Goal: Information Seeking & Learning: Learn about a topic

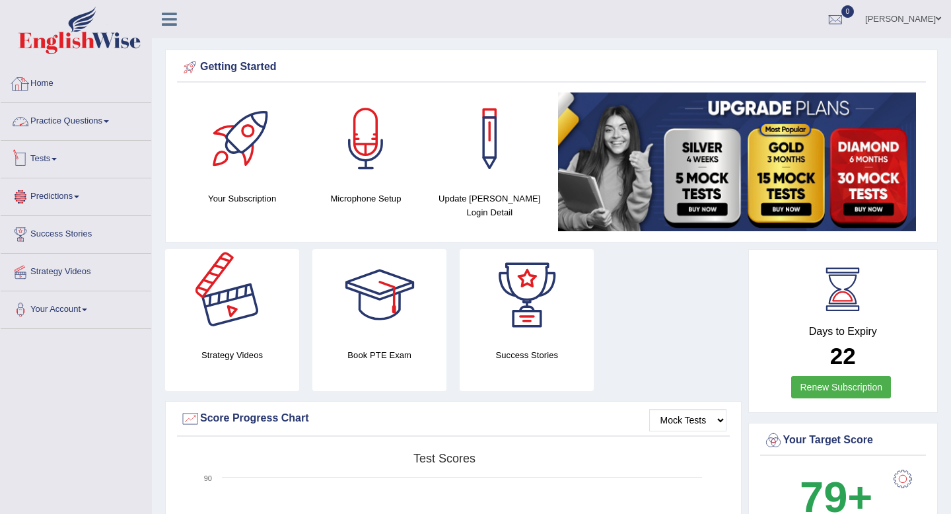
click at [61, 126] on link "Practice Questions" at bounding box center [76, 119] width 151 height 33
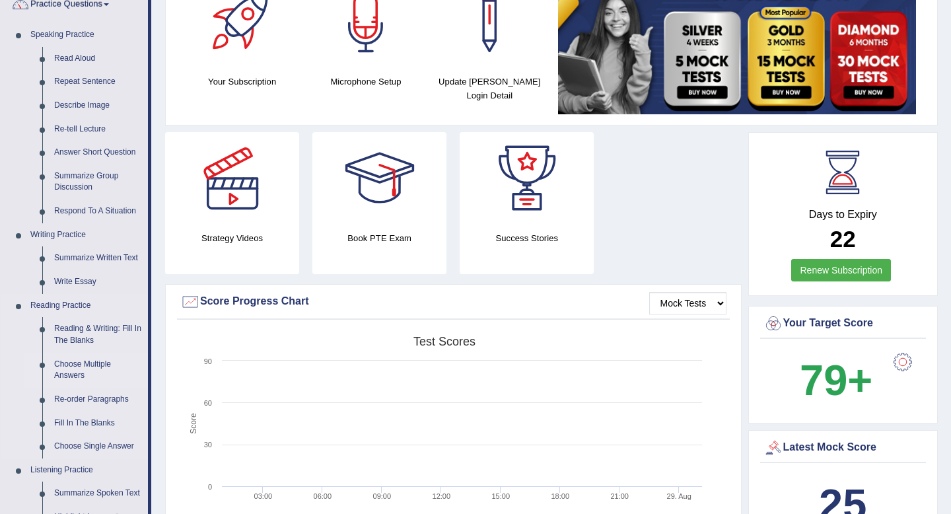
scroll to position [134, 0]
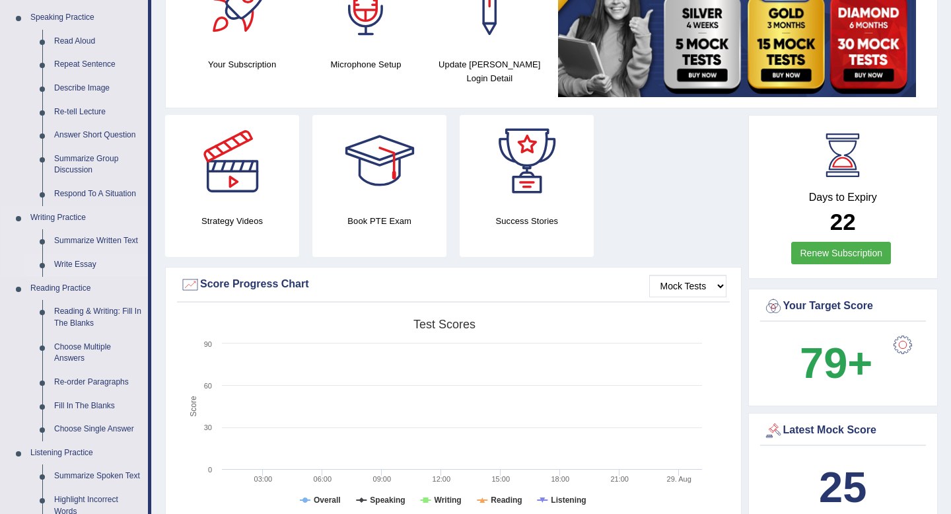
click at [67, 261] on link "Write Essay" at bounding box center [98, 265] width 100 height 24
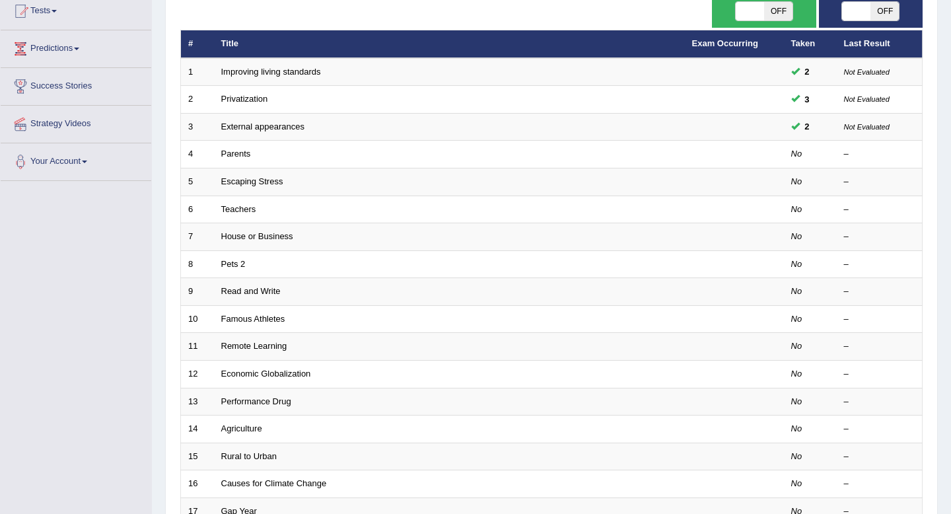
scroll to position [145, 0]
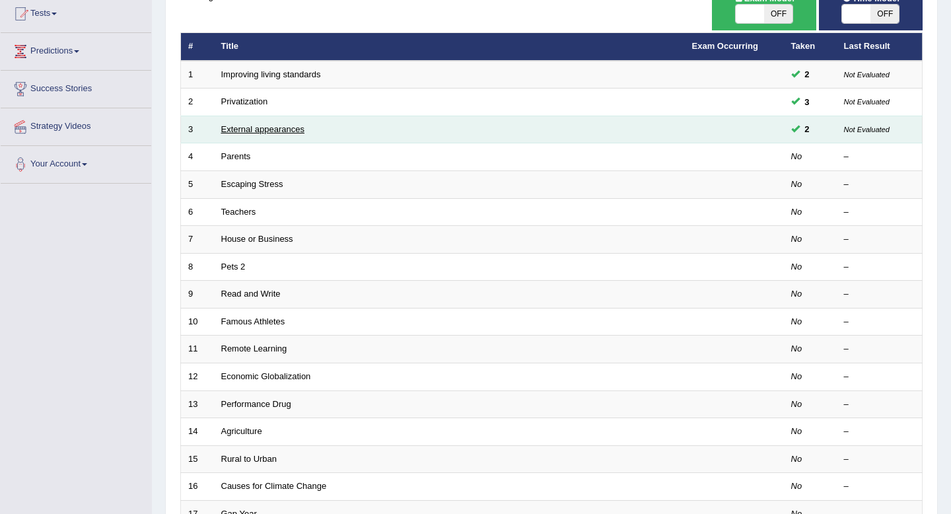
click at [262, 133] on link "External appearances" at bounding box center [262, 129] width 83 height 10
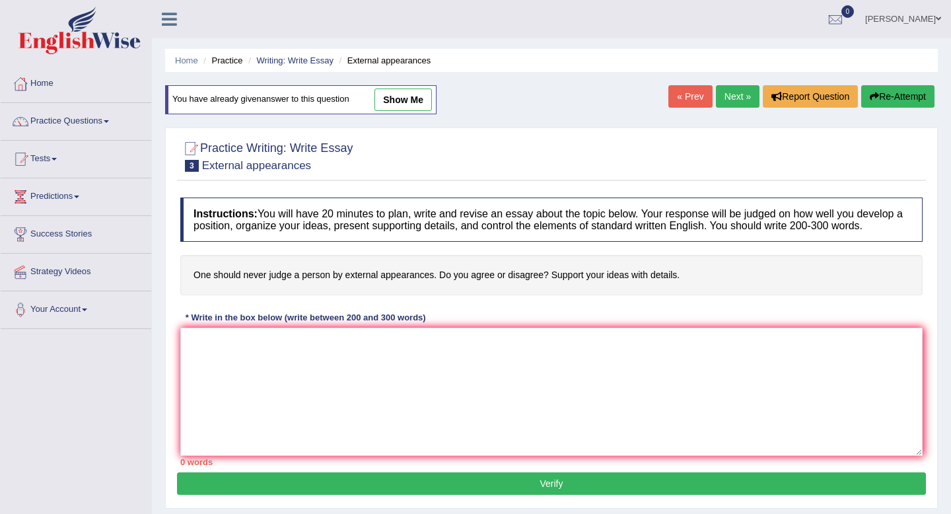
click at [394, 99] on link "show me" at bounding box center [403, 100] width 57 height 22
type textarea "The increasing influence of external appearances has ignited numerous concerns.…"
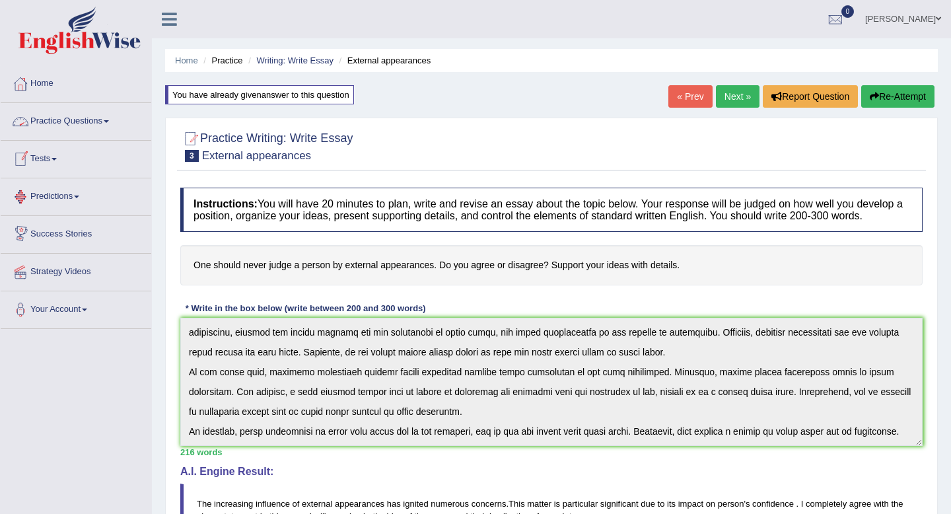
click at [104, 126] on link "Practice Questions" at bounding box center [76, 119] width 151 height 33
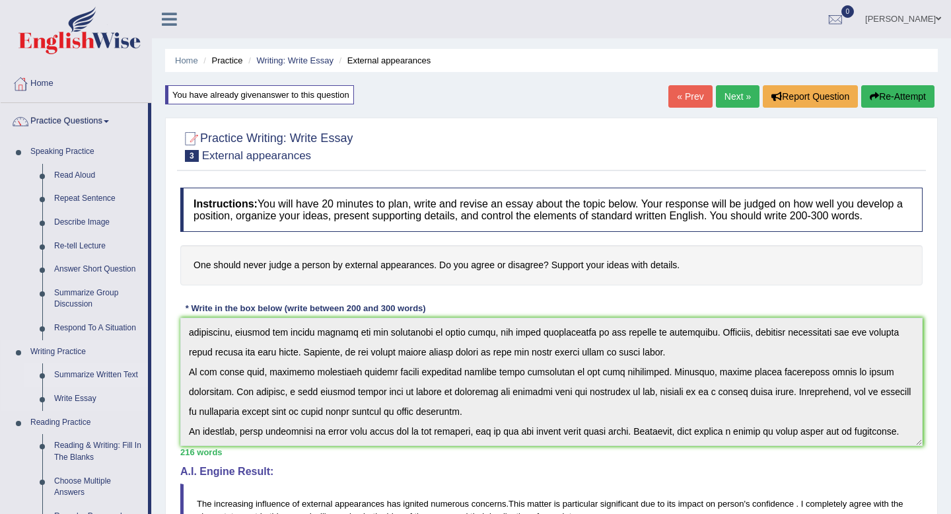
click at [61, 378] on link "Summarize Written Text" at bounding box center [98, 375] width 100 height 24
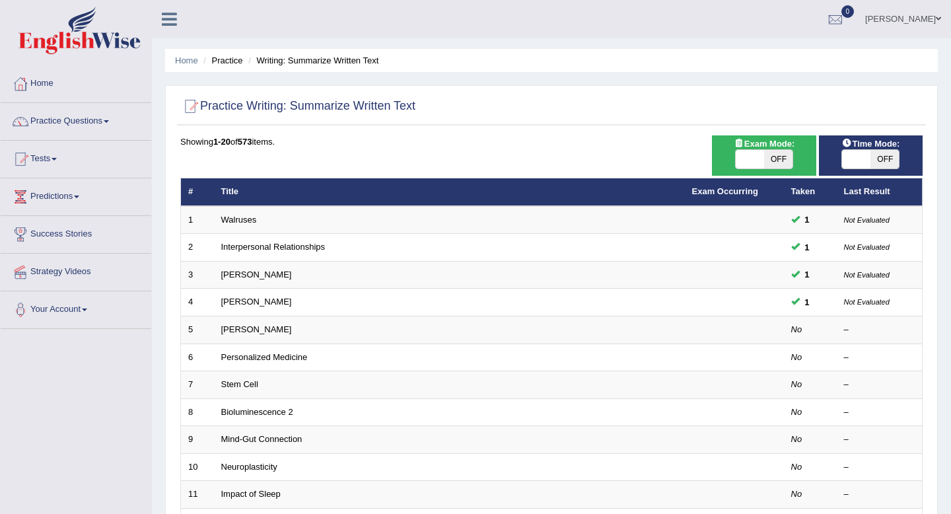
scroll to position [53, 0]
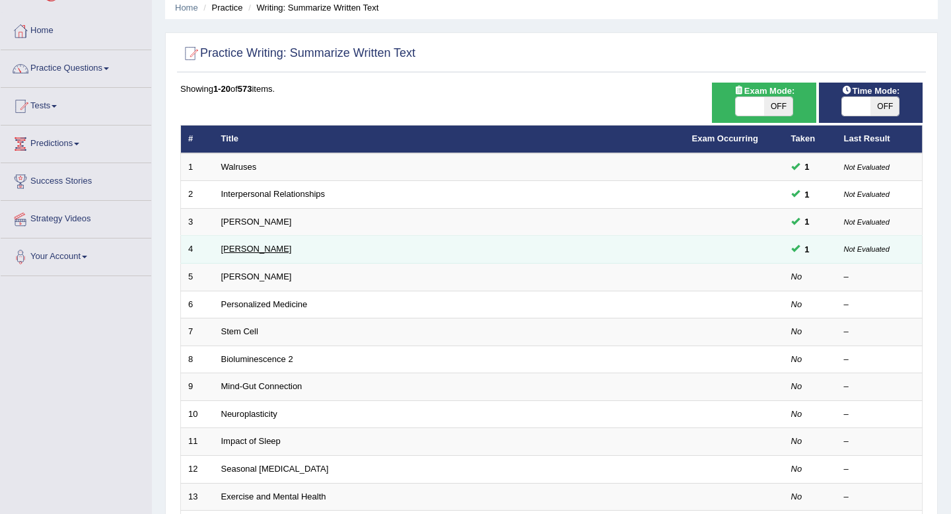
click at [244, 249] on link "Jonas Salk" at bounding box center [256, 249] width 71 height 10
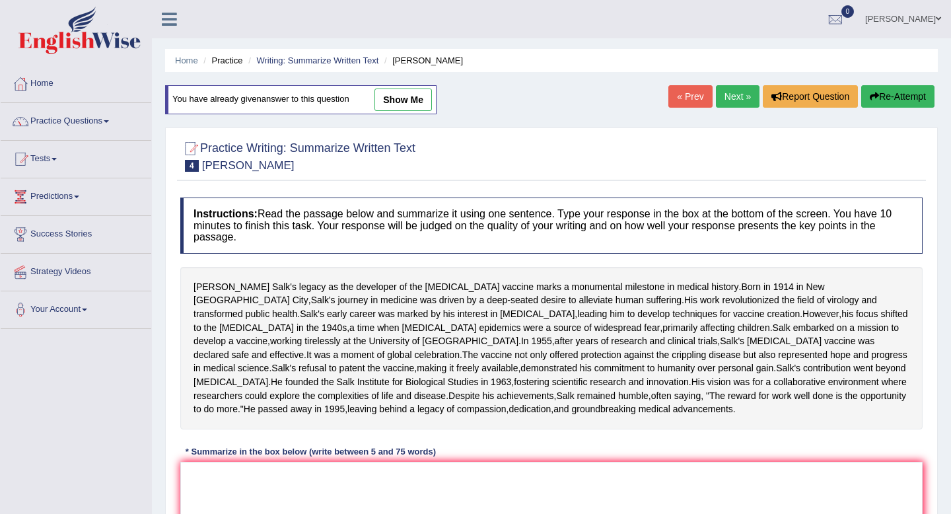
click at [416, 104] on link "show me" at bounding box center [403, 100] width 57 height 22
type textarea "[PERSON_NAME] legacy as the developer of the [MEDICAL_DATA] marks a monumental …"
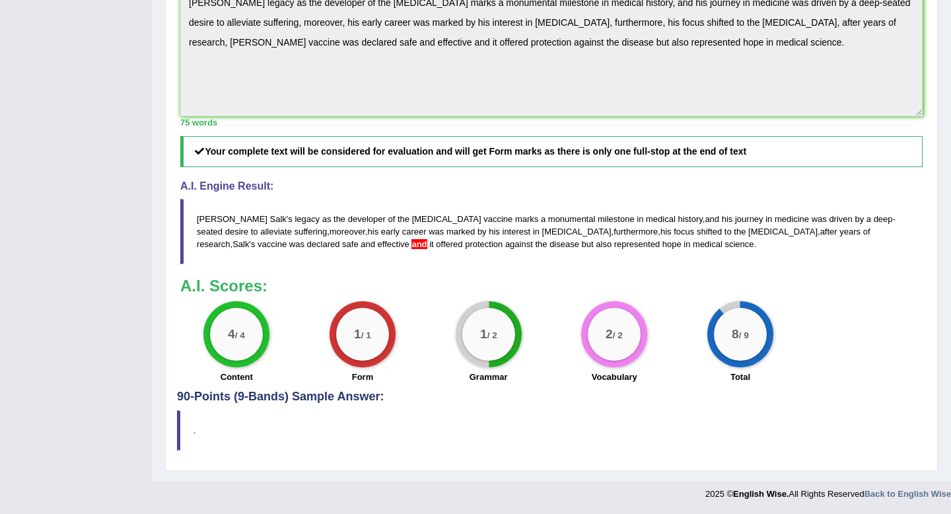
scroll to position [546, 0]
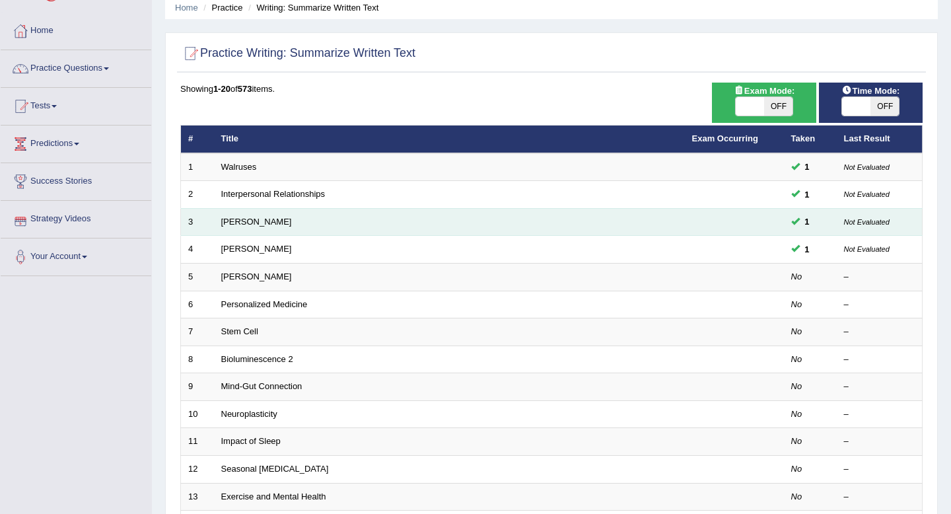
click at [265, 228] on td "Rosalid Franklin" at bounding box center [449, 222] width 471 height 28
click at [268, 216] on td "Rosalid Franklin" at bounding box center [449, 222] width 471 height 28
click at [264, 225] on link "Rosalid Franklin" at bounding box center [256, 222] width 71 height 10
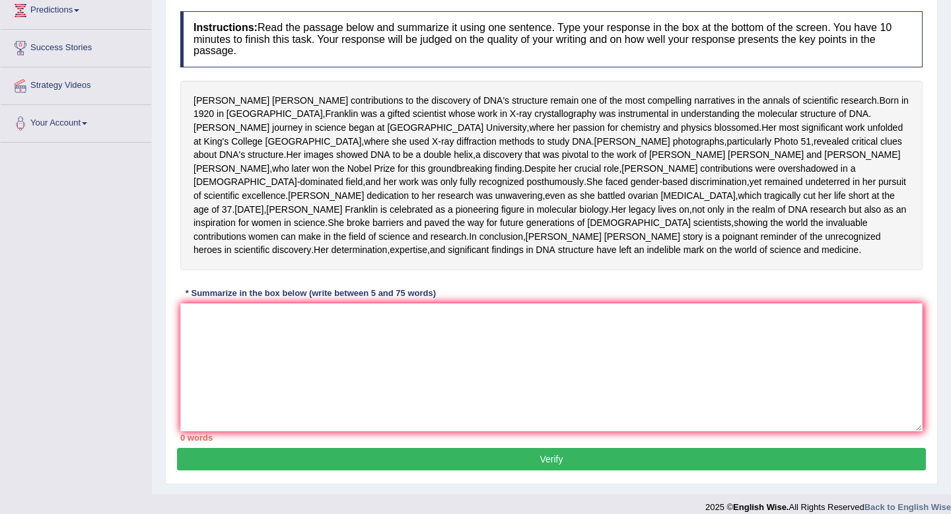
scroll to position [190, 0]
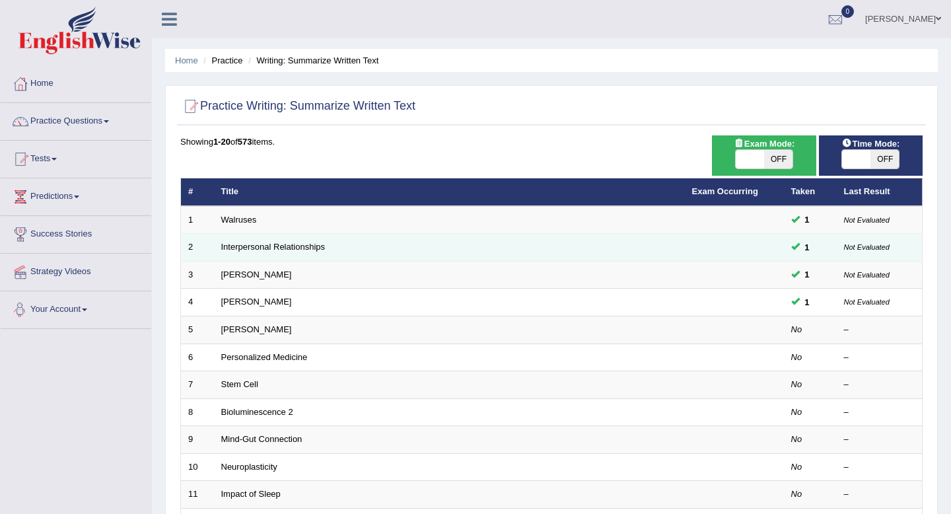
scroll to position [21, 0]
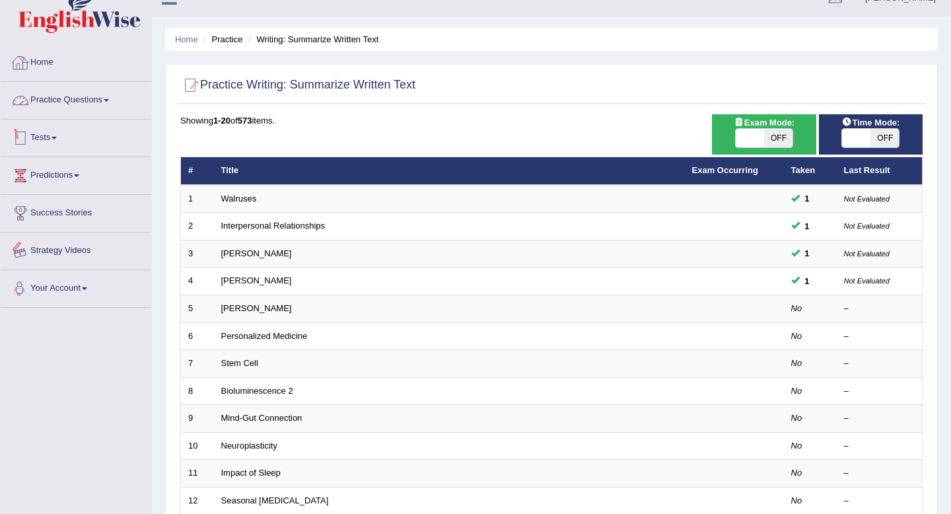
click at [73, 101] on link "Practice Questions" at bounding box center [76, 98] width 151 height 33
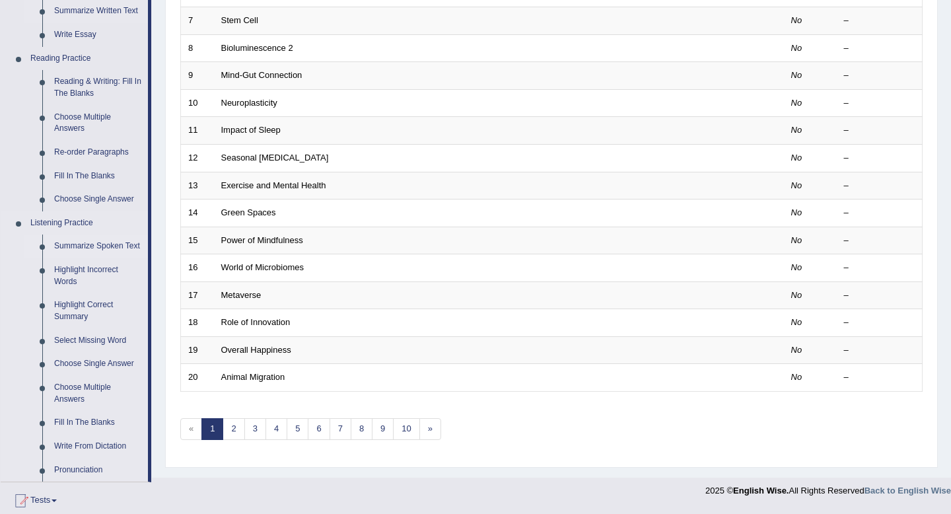
scroll to position [302, 0]
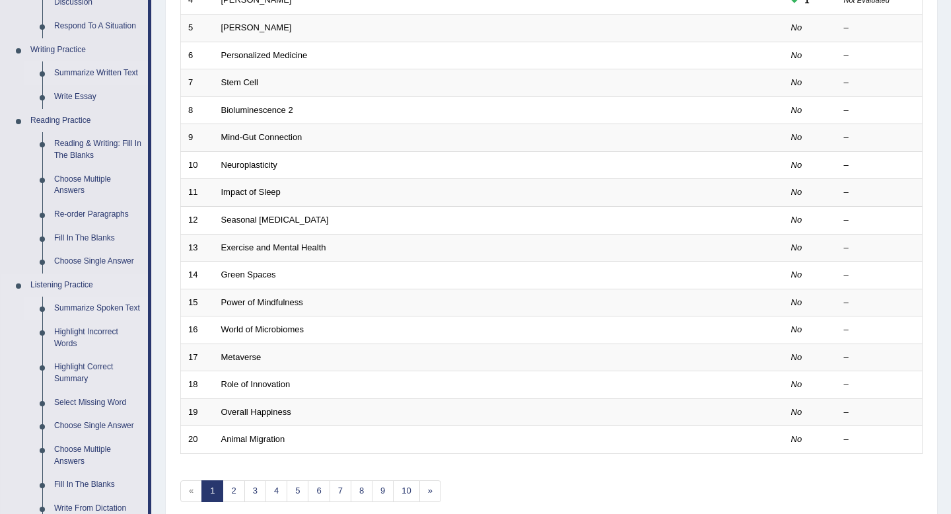
click at [89, 308] on link "Summarize Spoken Text" at bounding box center [98, 309] width 100 height 24
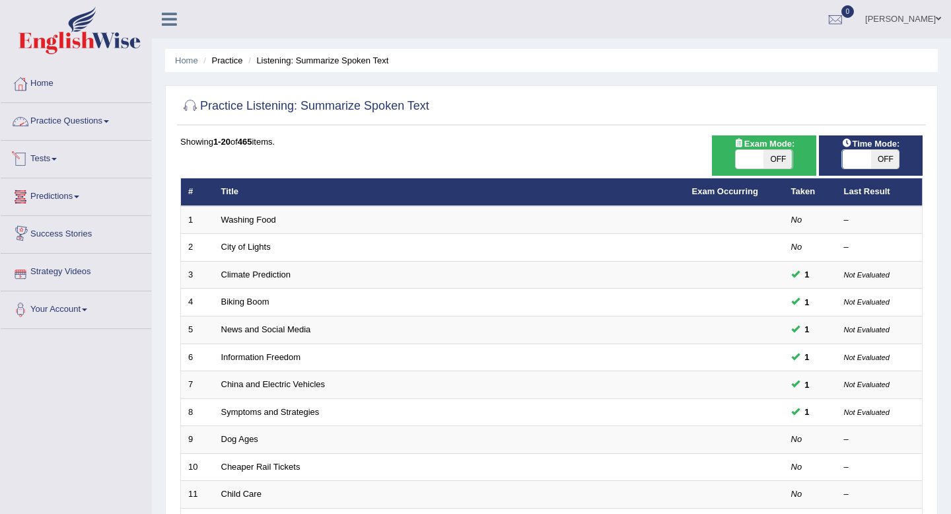
click at [54, 160] on link "Tests" at bounding box center [76, 157] width 151 height 33
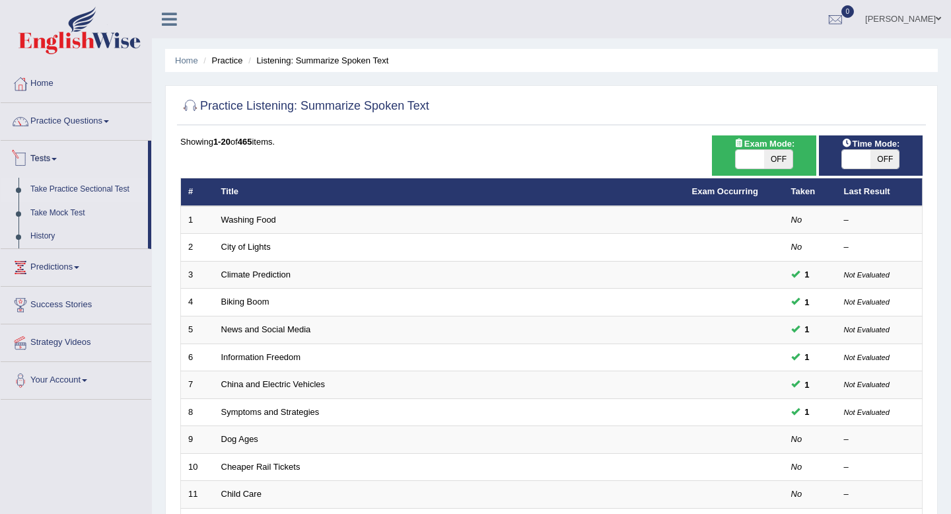
click at [44, 184] on link "Take Practice Sectional Test" at bounding box center [86, 190] width 124 height 24
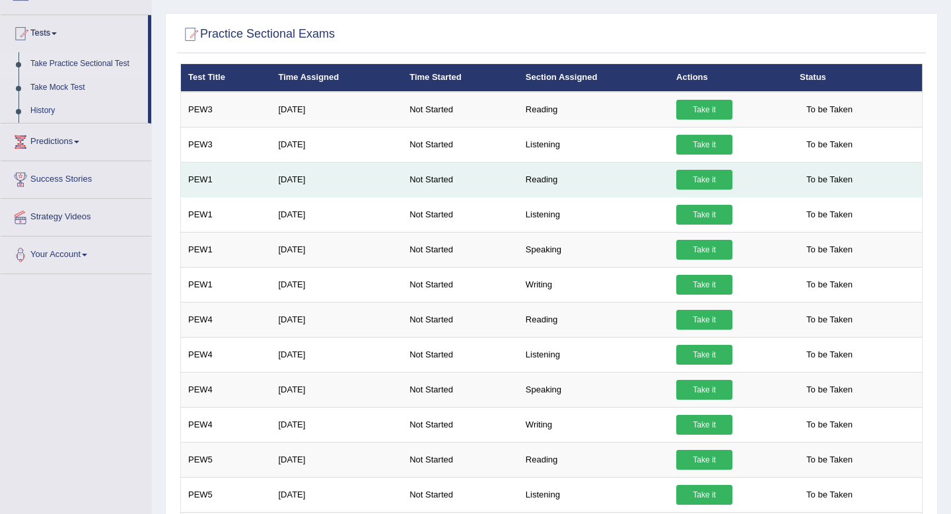
scroll to position [130, 0]
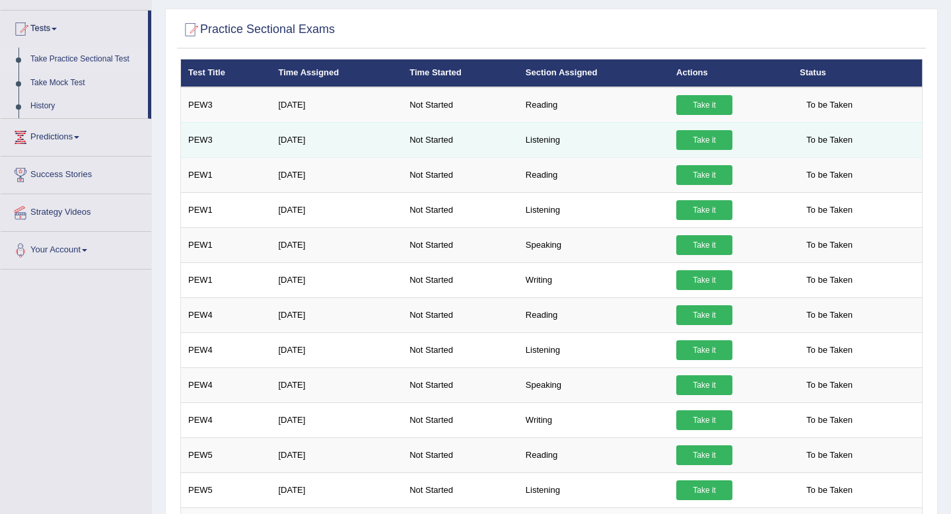
click at [704, 144] on link "Take it" at bounding box center [704, 140] width 56 height 20
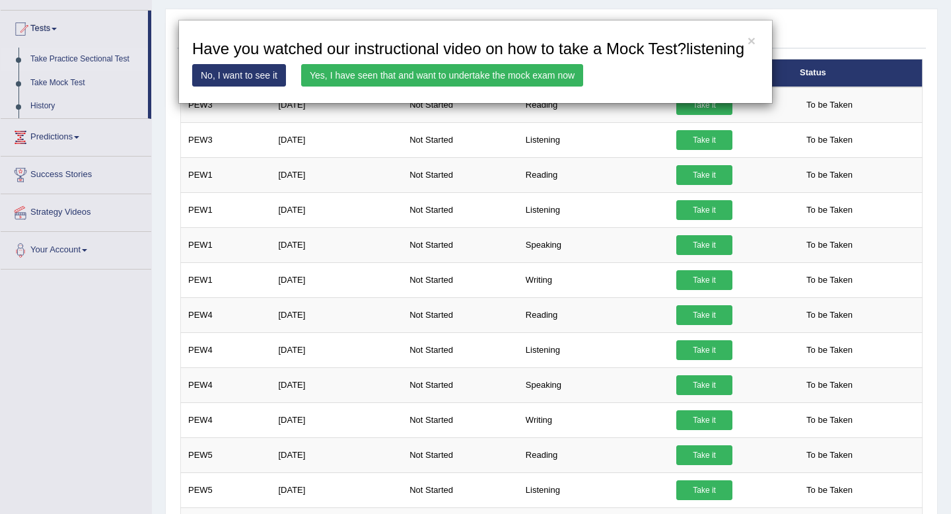
click at [573, 87] on link "Yes, I have seen that and want to undertake the mock exam now" at bounding box center [442, 75] width 282 height 22
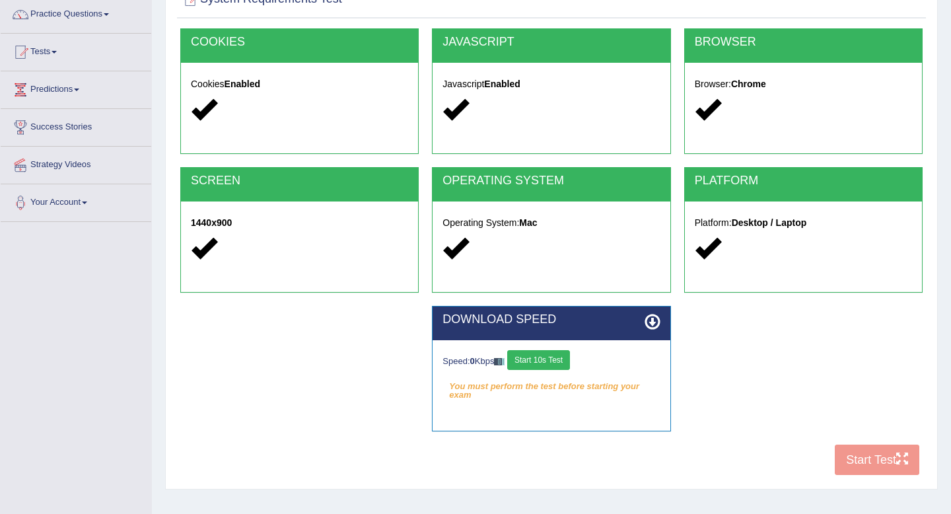
scroll to position [180, 0]
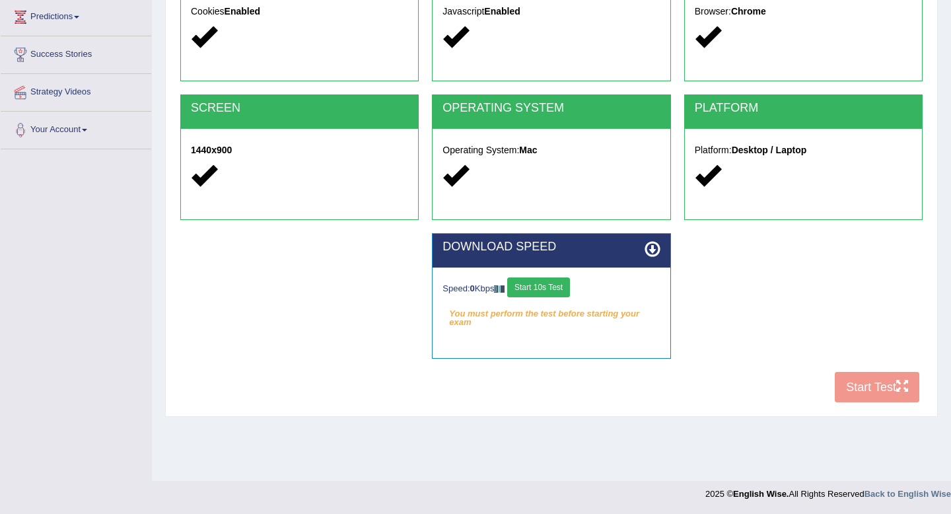
click at [553, 287] on button "Start 10s Test" at bounding box center [538, 287] width 63 height 20
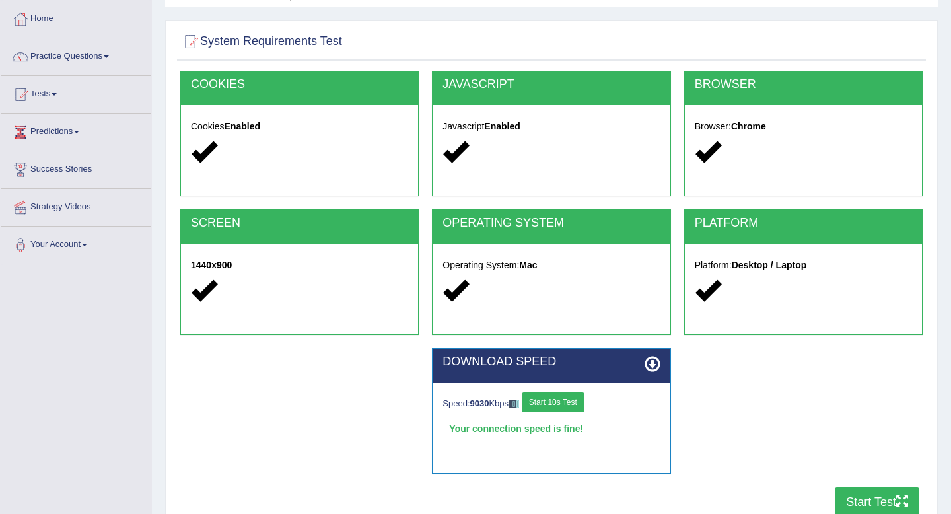
scroll to position [164, 0]
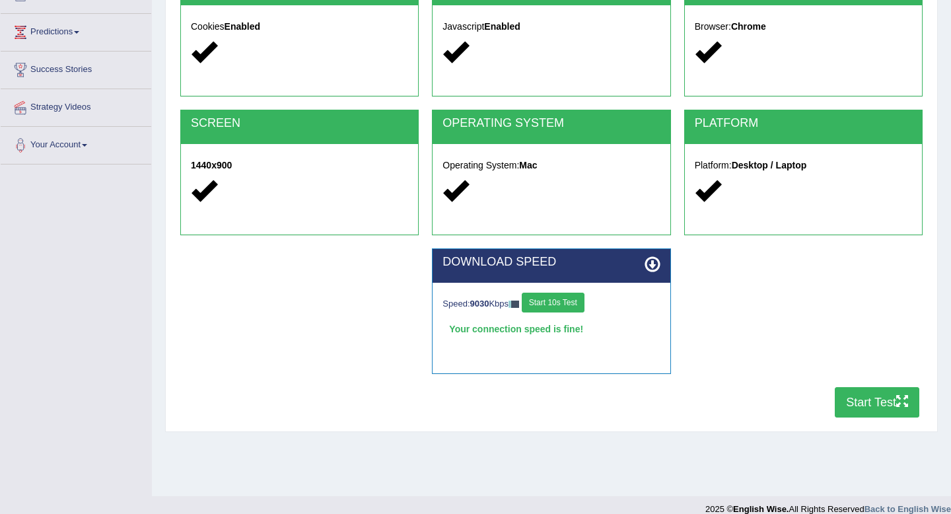
click at [854, 398] on button "Start Test" at bounding box center [877, 402] width 85 height 30
